Goal: Information Seeking & Learning: Find specific page/section

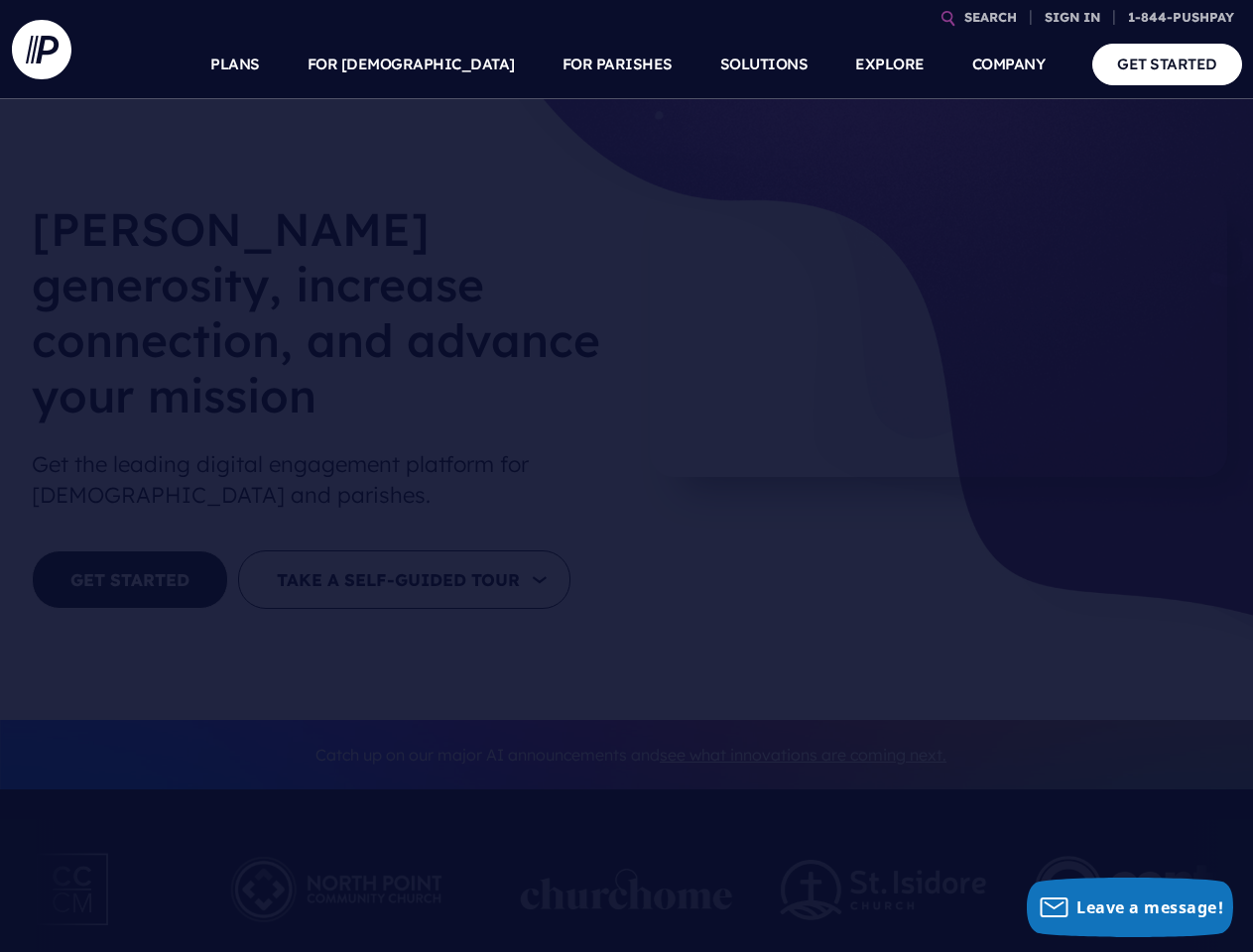
click at [626, 476] on section at bounding box center [626, 476] width 1253 height 952
click at [990, 17] on link "SEARCH" at bounding box center [990, 17] width 69 height 35
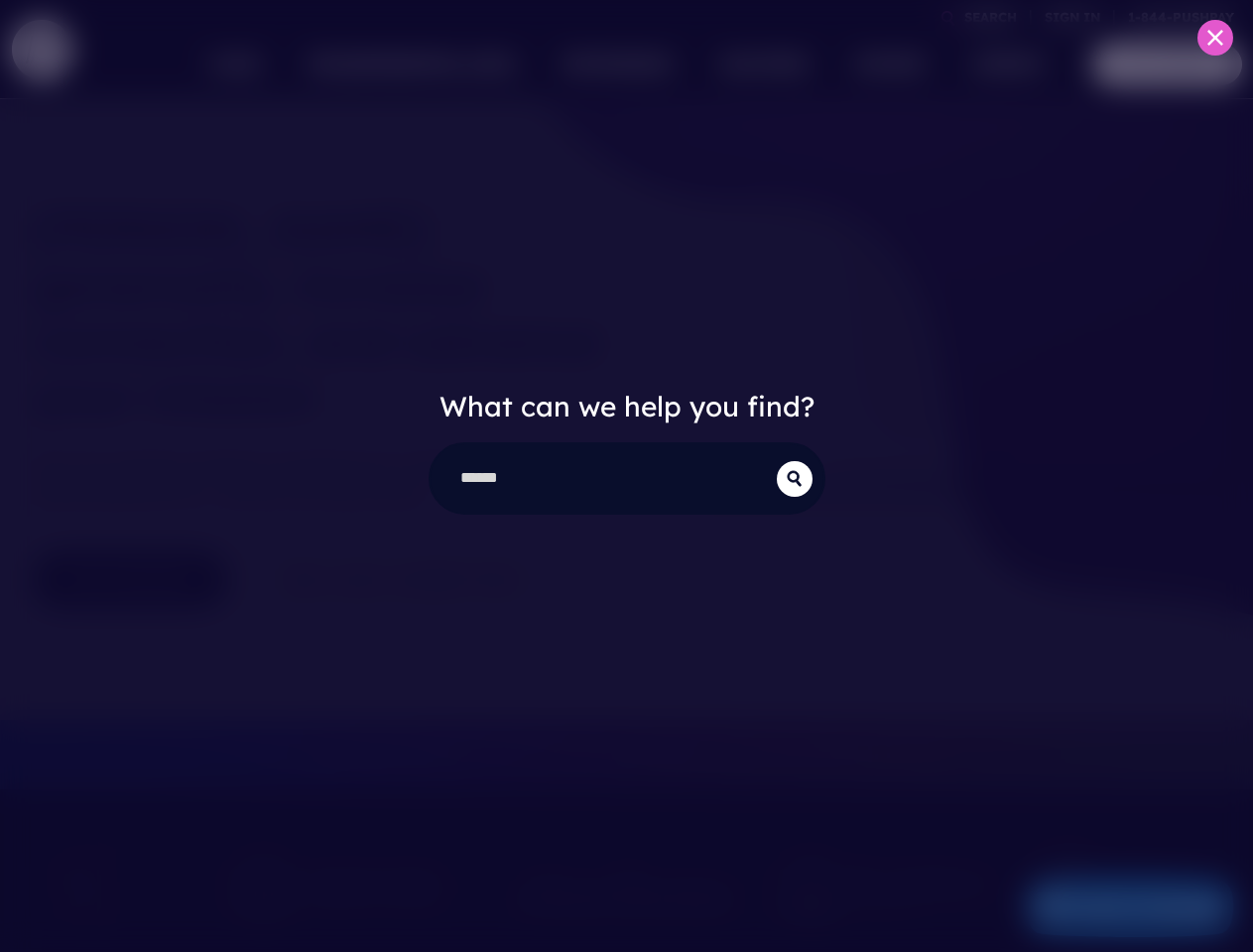
click at [1072, 17] on div "What can we help you find?" at bounding box center [626, 476] width 1253 height 952
click at [458, 65] on div "What can we help you find?" at bounding box center [626, 476] width 1253 height 952
click at [617, 65] on div "What can we help you find?" at bounding box center [626, 476] width 1253 height 952
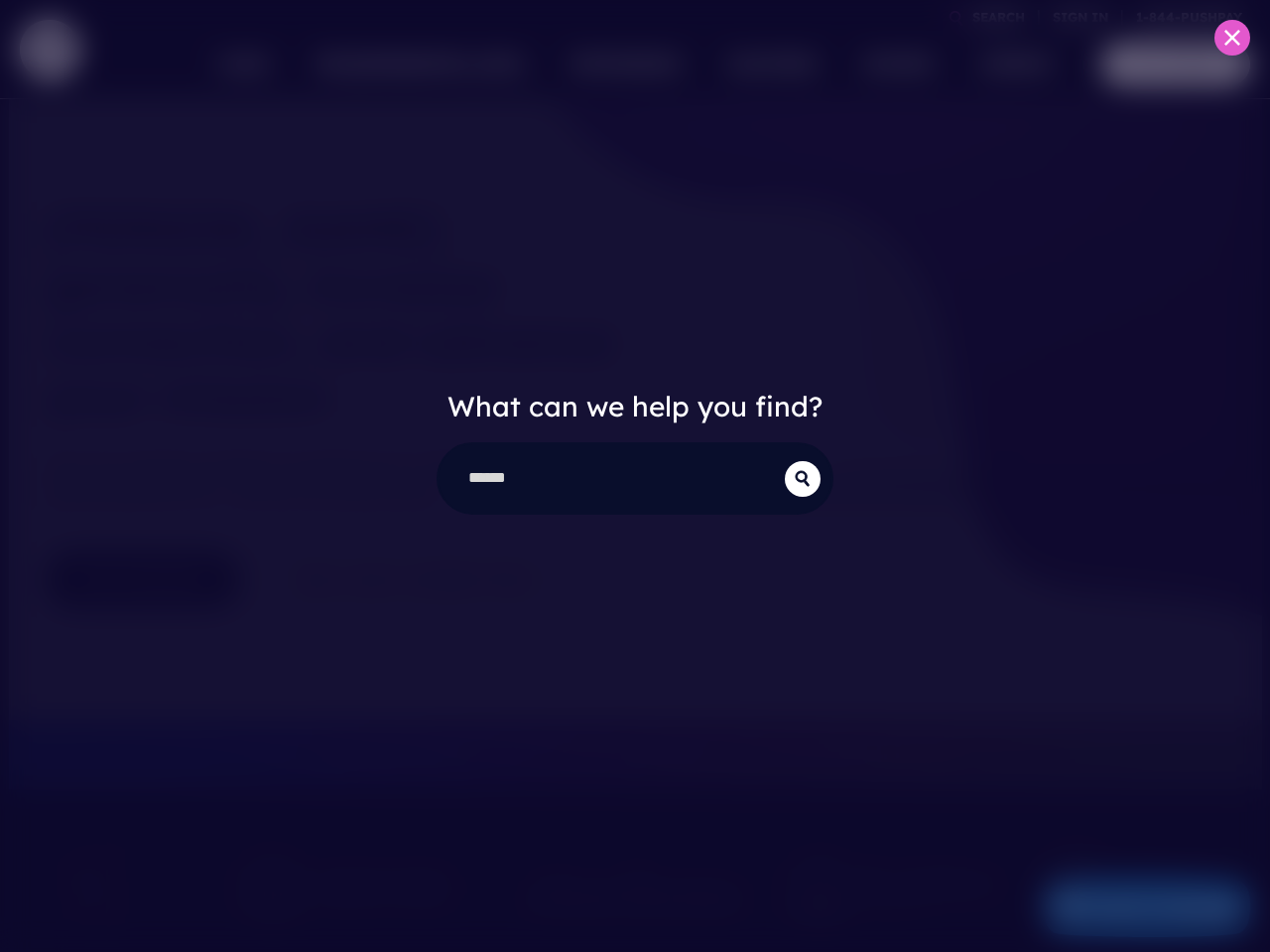
click at [889, 65] on div "What can we help you find?" at bounding box center [635, 476] width 1270 height 952
click at [1009, 65] on div "What can we help you find?" at bounding box center [635, 476] width 1270 height 952
click at [1129, 908] on div "What can we help you find?" at bounding box center [635, 476] width 1270 height 952
